Goal: Use online tool/utility: Utilize a website feature to perform a specific function

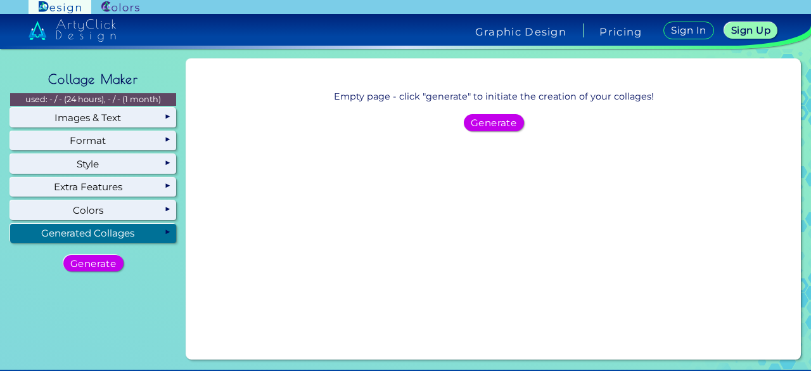
click at [133, 236] on div "Generated Collages" at bounding box center [93, 233] width 166 height 19
click at [493, 121] on h5 "Generate" at bounding box center [494, 122] width 42 height 9
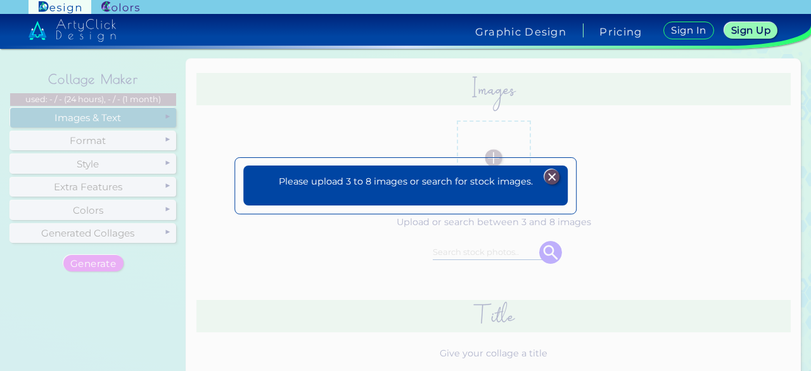
click at [554, 177] on img at bounding box center [551, 176] width 15 height 15
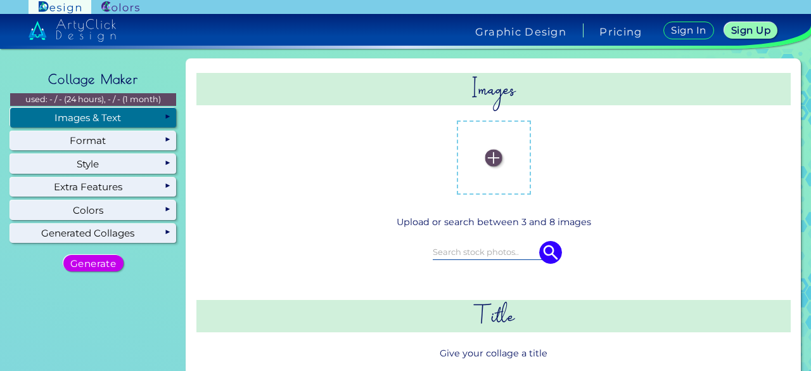
click at [499, 158] on label at bounding box center [493, 157] width 61 height 61
click at [0, 0] on input "file" at bounding box center [0, 0] width 0 height 0
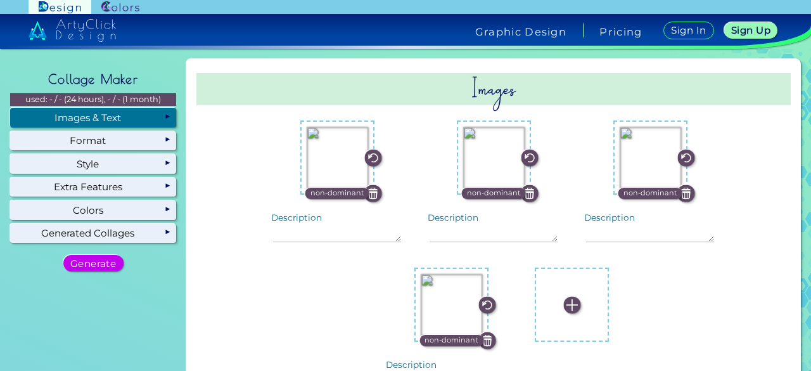
scroll to position [134, 0]
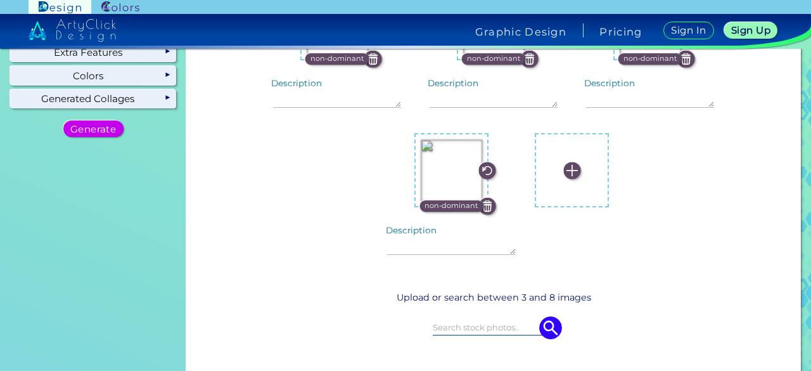
click at [487, 326] on input at bounding box center [494, 327] width 122 height 14
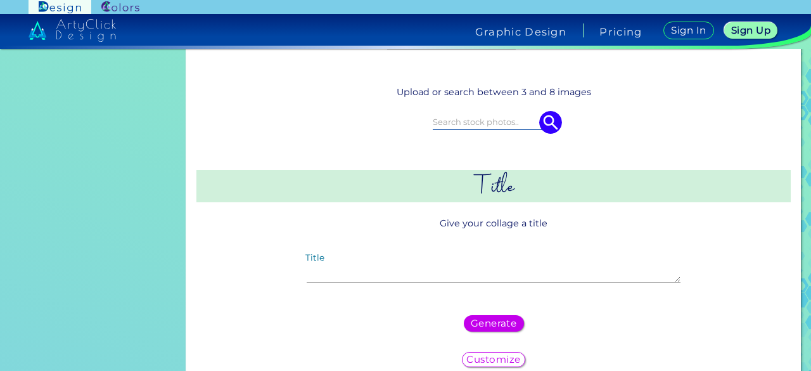
scroll to position [341, 0]
click at [477, 281] on div "Title" at bounding box center [494, 268] width 394 height 49
click at [430, 287] on div "Title" at bounding box center [494, 268] width 394 height 49
click at [416, 276] on textarea "Title" at bounding box center [493, 267] width 373 height 27
type textarea ";"
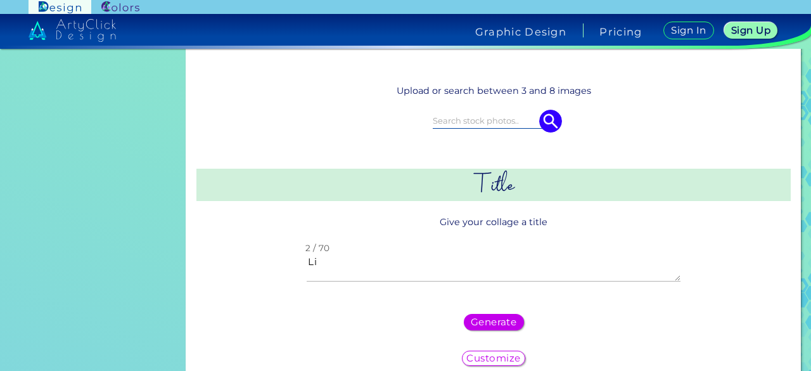
type textarea "L"
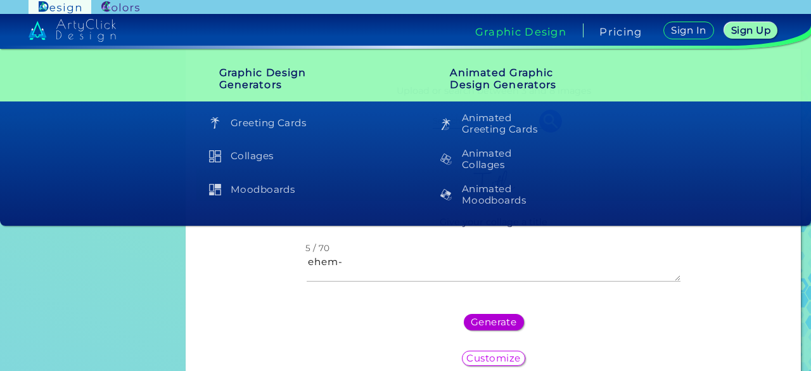
type textarea "ehem-"
click at [499, 318] on h5 "Generate" at bounding box center [494, 322] width 42 height 9
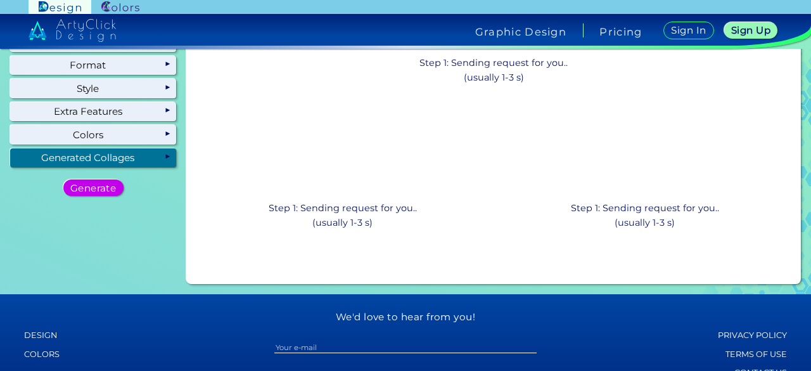
scroll to position [0, 0]
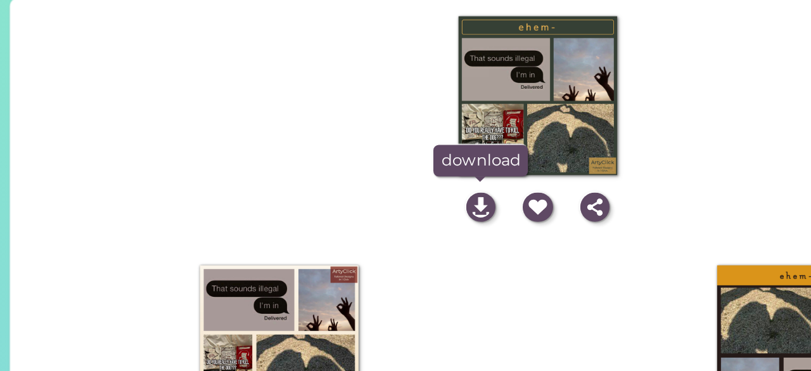
click at [456, 181] on img at bounding box center [460, 180] width 17 height 17
